Goal: Check status: Check status

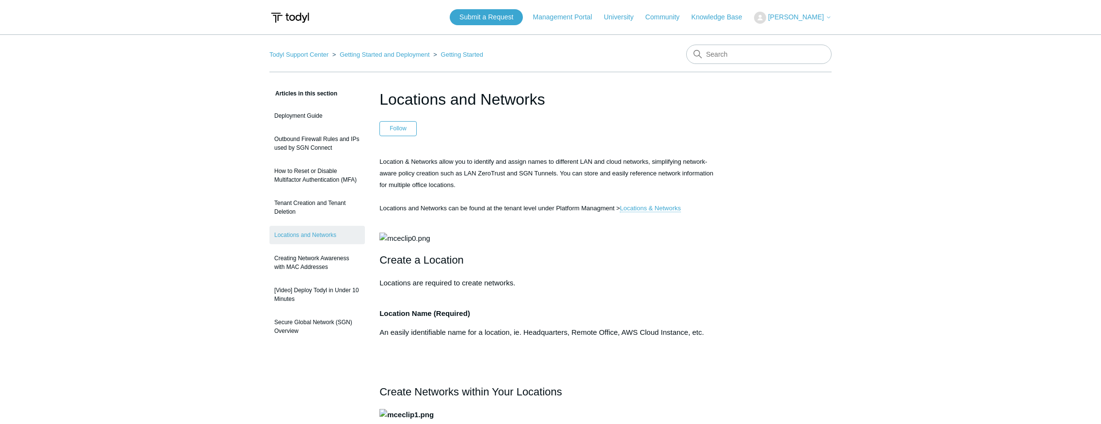
scroll to position [0, 0]
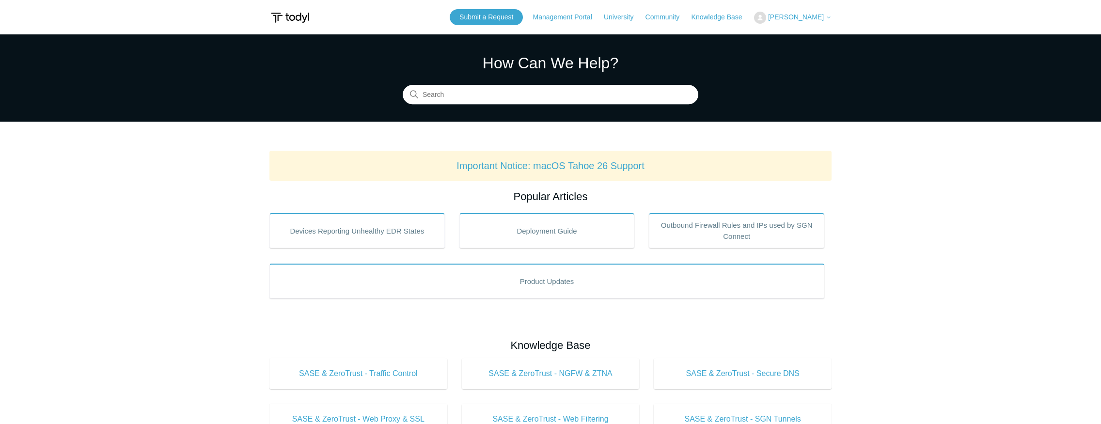
click at [813, 17] on span "[PERSON_NAME]" at bounding box center [796, 17] width 56 height 8
click at [799, 37] on link "My Support Requests" at bounding box center [802, 38] width 95 height 17
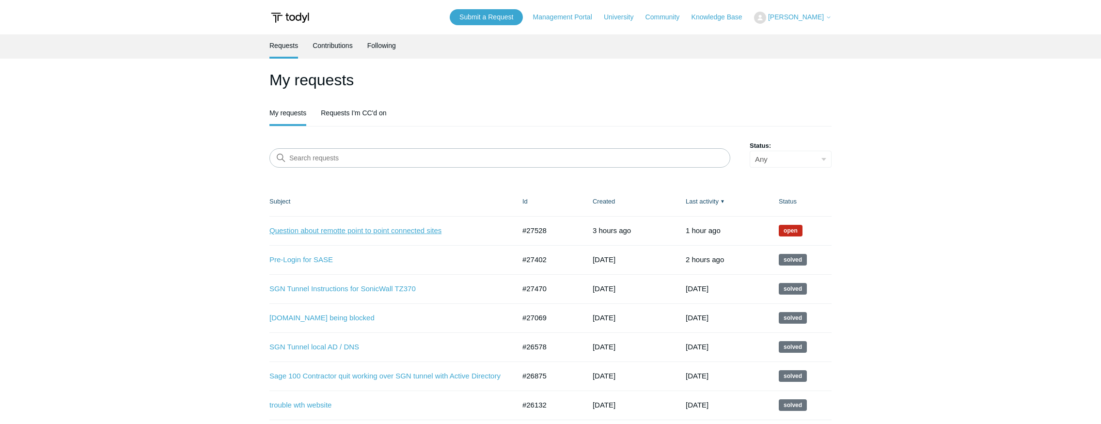
click at [288, 231] on link "Question about remotte point to point connected sites" at bounding box center [385, 230] width 231 height 11
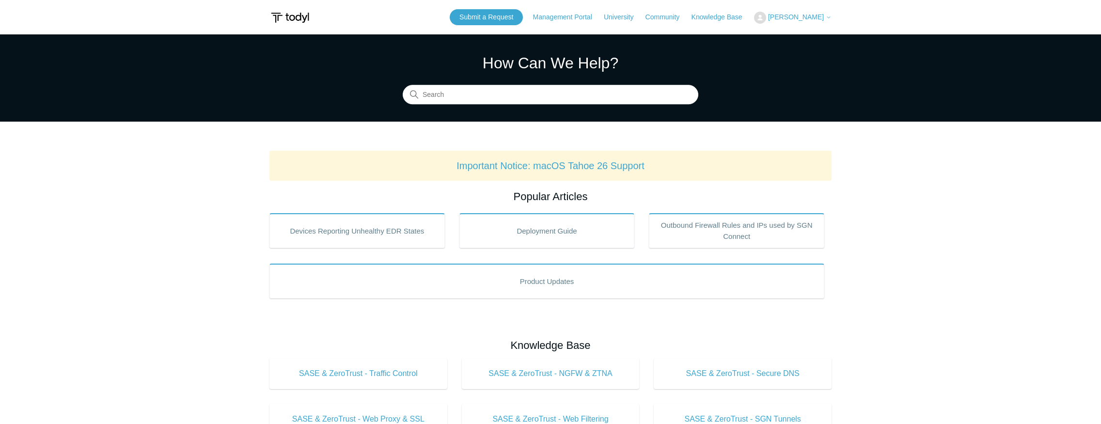
click at [793, 16] on span "[PERSON_NAME]" at bounding box center [796, 17] width 56 height 8
click at [800, 38] on link "My Support Requests" at bounding box center [802, 38] width 95 height 17
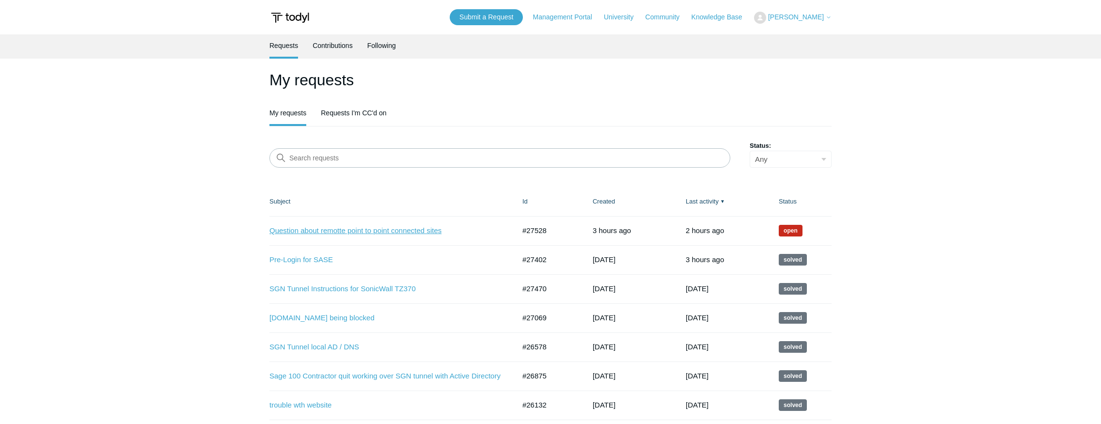
click at [356, 228] on link "Question about remotte point to point connected sites" at bounding box center [385, 230] width 231 height 11
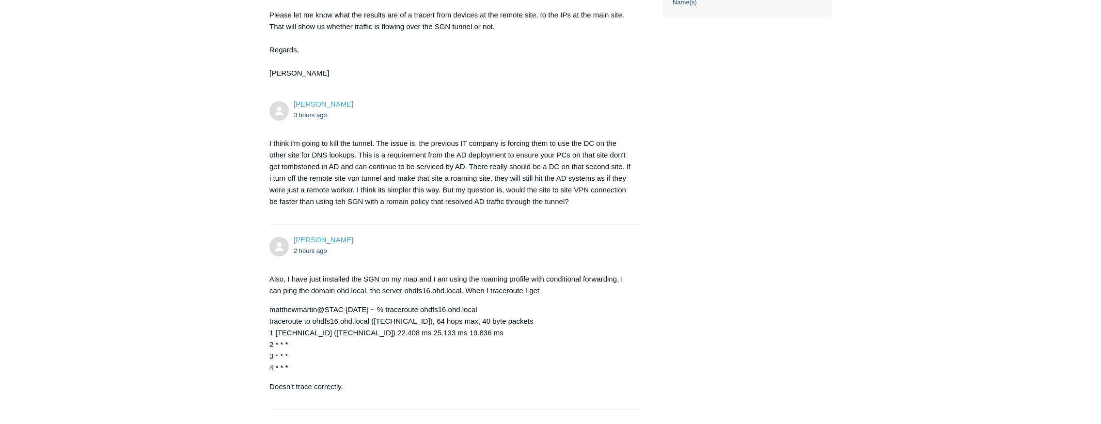
scroll to position [555, 0]
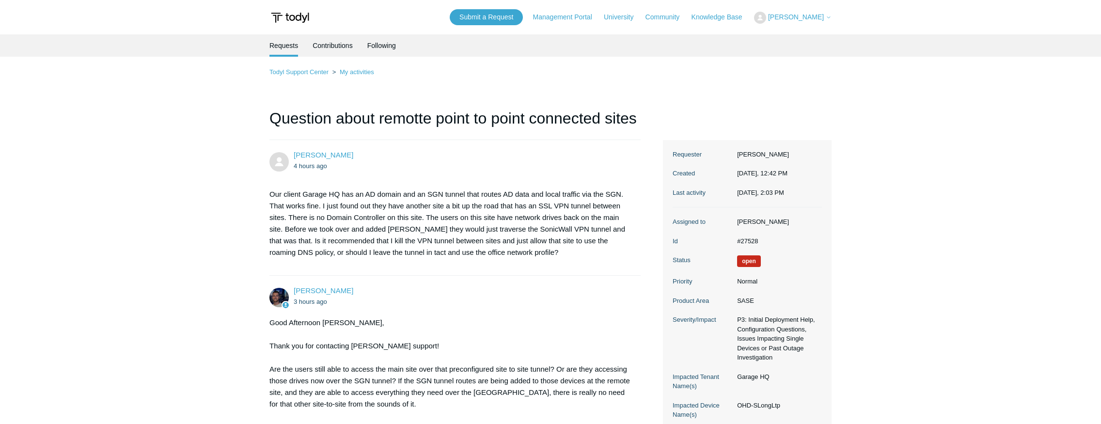
scroll to position [555, 0]
click at [355, 72] on link "My activities" at bounding box center [357, 71] width 34 height 7
